Goal: Task Accomplishment & Management: Use online tool/utility

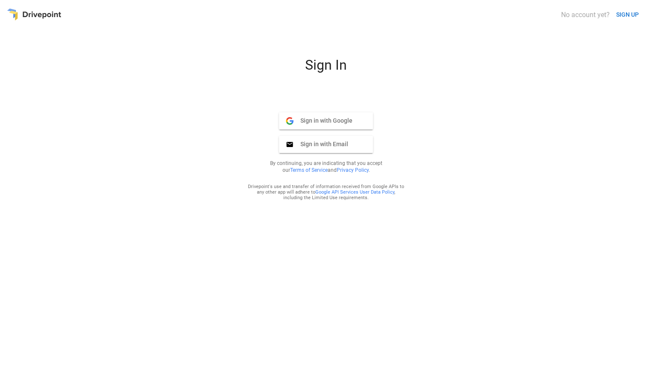
click at [345, 144] on span "Sign in with Email" at bounding box center [321, 144] width 55 height 8
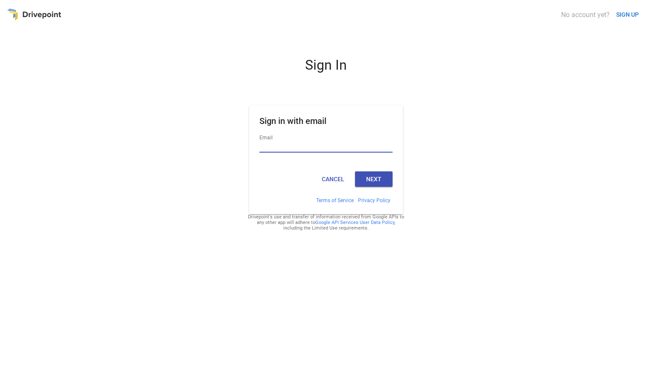
type input "**********"
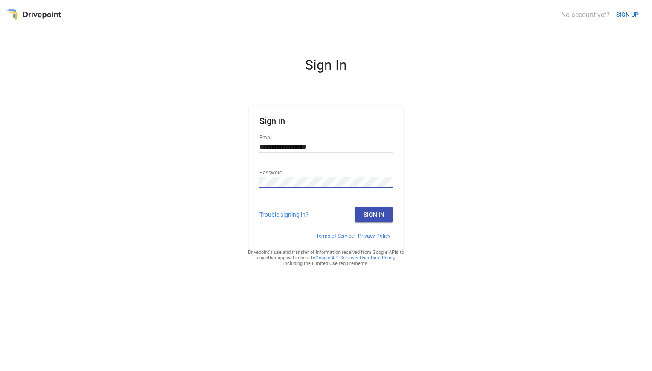
click at [376, 210] on button "Sign In" at bounding box center [374, 214] width 38 height 15
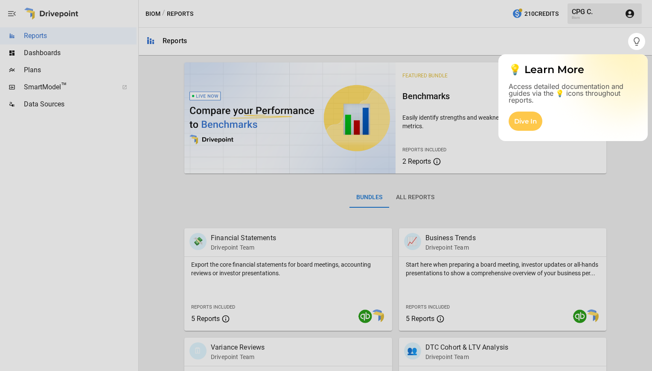
click at [590, 195] on div at bounding box center [326, 210] width 652 height 321
